Goal: Task Accomplishment & Management: Manage account settings

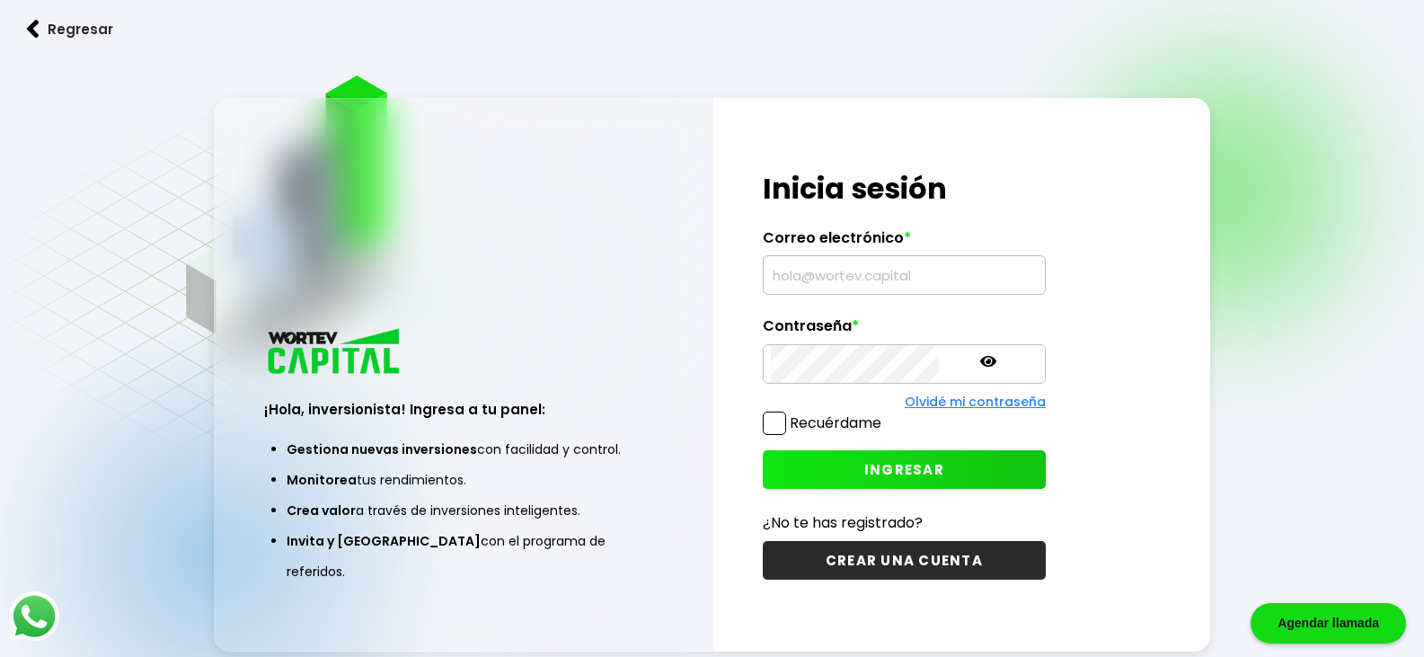
type input "[EMAIL_ADDRESS][DOMAIN_NAME]"
click at [771, 420] on span at bounding box center [774, 422] width 23 height 23
click at [885, 414] on input "Recuérdame" at bounding box center [885, 414] width 0 height 0
click at [814, 471] on button "INGRESAR" at bounding box center [904, 469] width 283 height 39
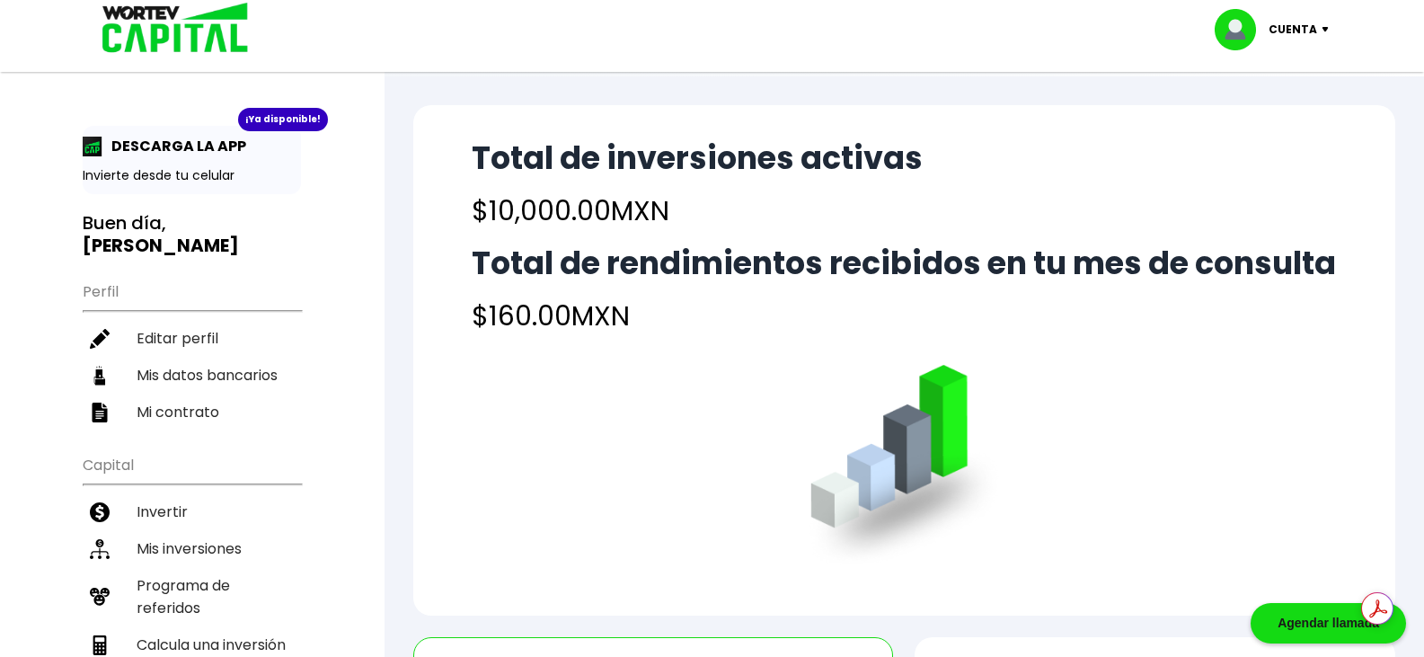
click at [1317, 31] on img at bounding box center [1329, 29] width 24 height 5
click at [1281, 120] on li "Cerrar sesión" at bounding box center [1274, 120] width 144 height 37
